Goal: Information Seeking & Learning: Learn about a topic

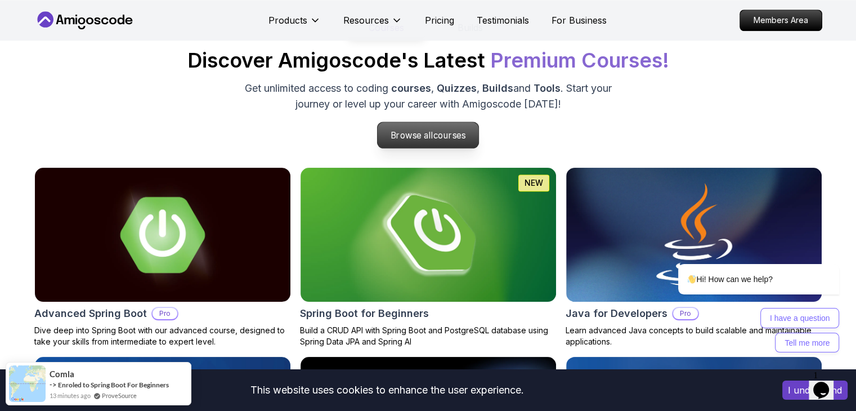
click at [444, 136] on span "courses" at bounding box center [450, 135] width 33 height 11
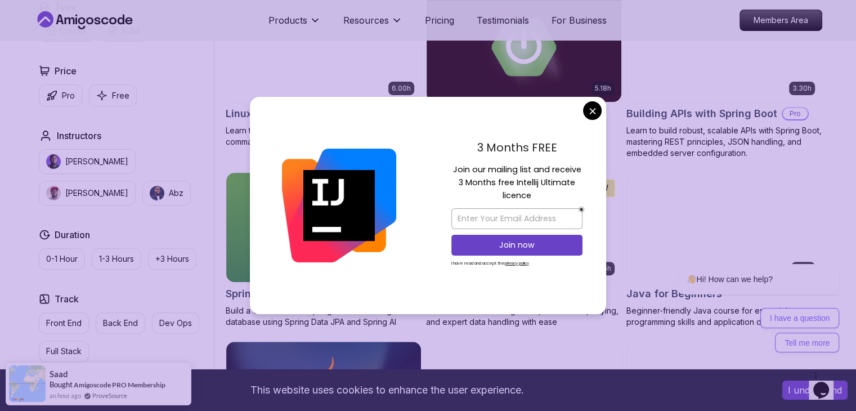
scroll to position [362, 0]
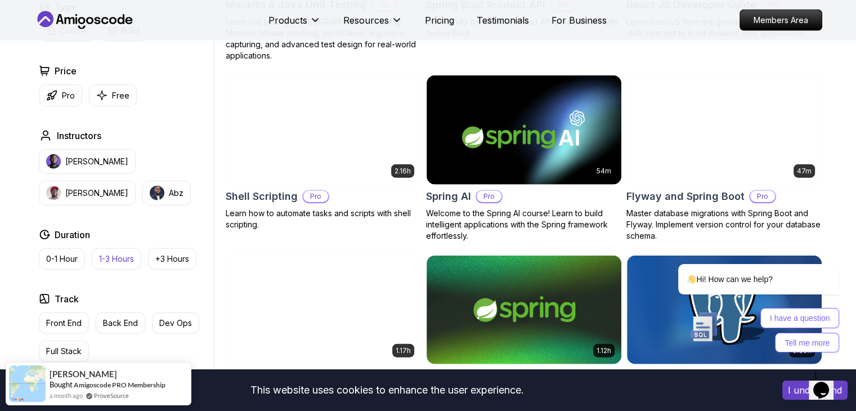
scroll to position [2609, 0]
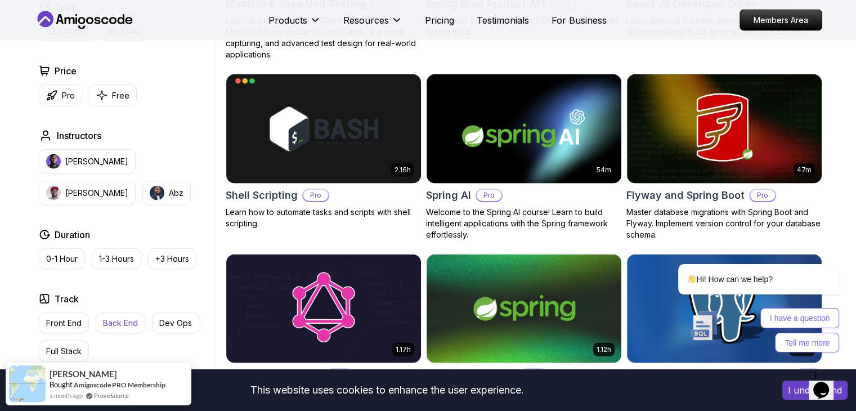
click at [121, 323] on p "Back End" at bounding box center [120, 323] width 35 height 11
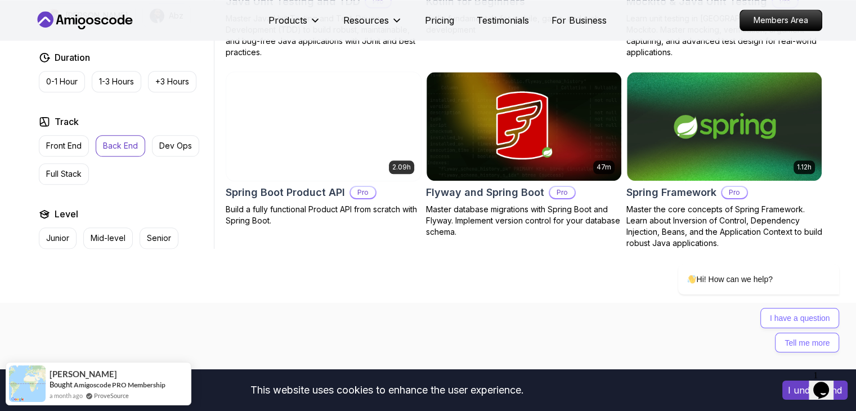
scroll to position [1362, 0]
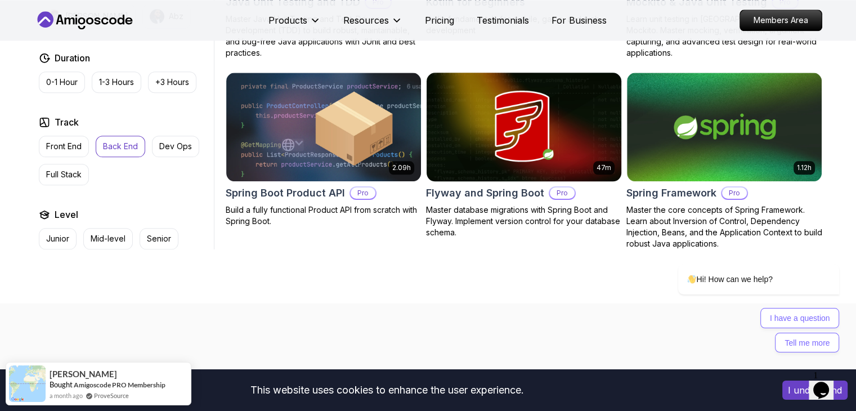
click at [513, 203] on div "47m Flyway and Spring Boot Pro Master database migrations with Spring Boot and …" at bounding box center [524, 155] width 196 height 167
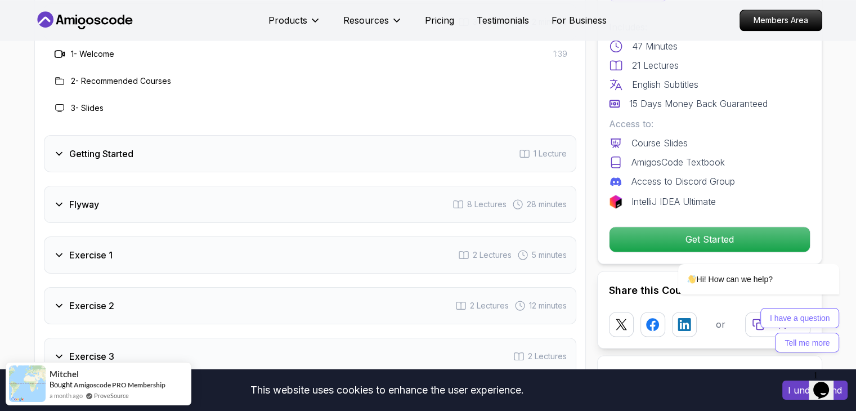
scroll to position [1433, 0]
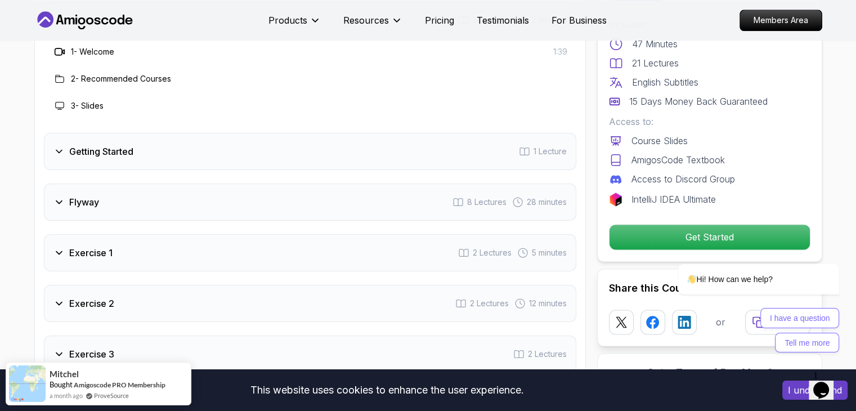
click at [156, 259] on div "Exercise 1 2 Lectures 5 minutes" at bounding box center [310, 252] width 533 height 37
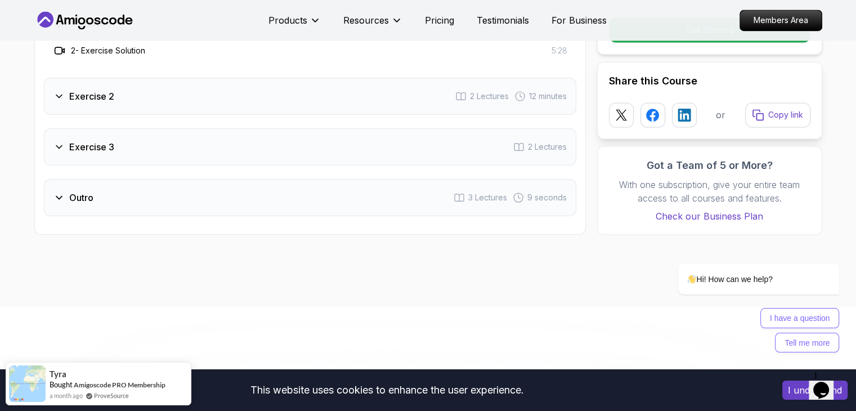
scroll to position [1613, 0]
